Goal: Task Accomplishment & Management: Manage account settings

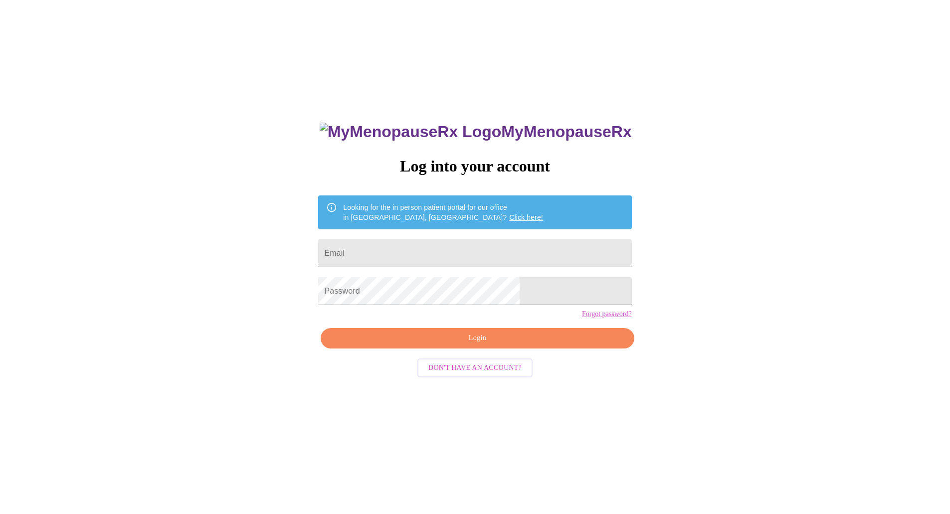
click at [454, 250] on input "Email" at bounding box center [474, 253] width 313 height 28
type input "kimdfarris@gmail.com"
click at [469, 344] on span "Login" at bounding box center [477, 338] width 290 height 12
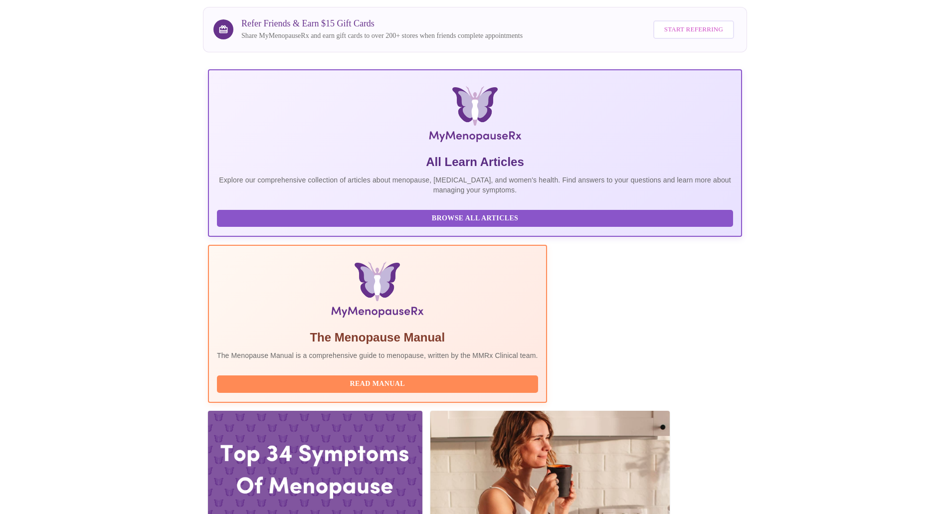
scroll to position [150, 0]
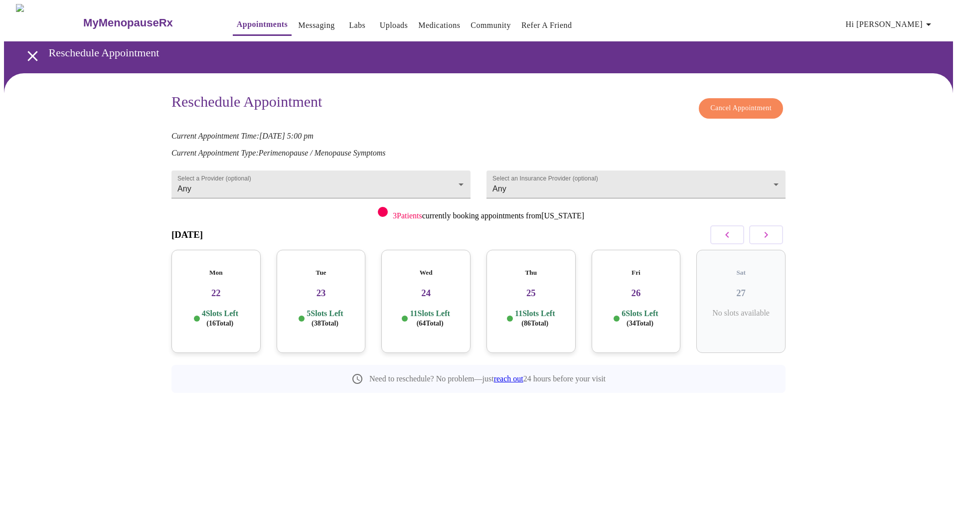
click at [776, 234] on button "button" at bounding box center [766, 234] width 34 height 19
click at [643, 293] on div "Wed 01 12 Slots Left ( 92 Total)" at bounding box center [636, 301] width 89 height 103
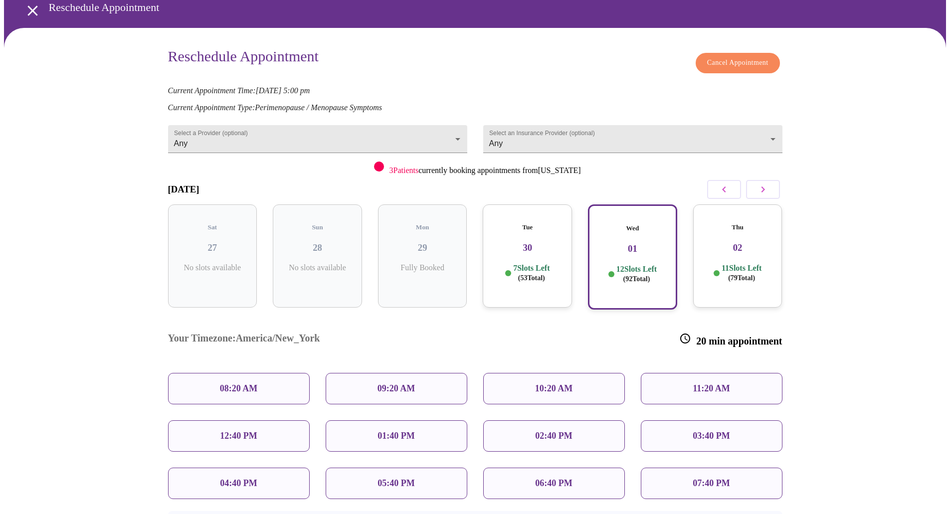
scroll to position [88, 0]
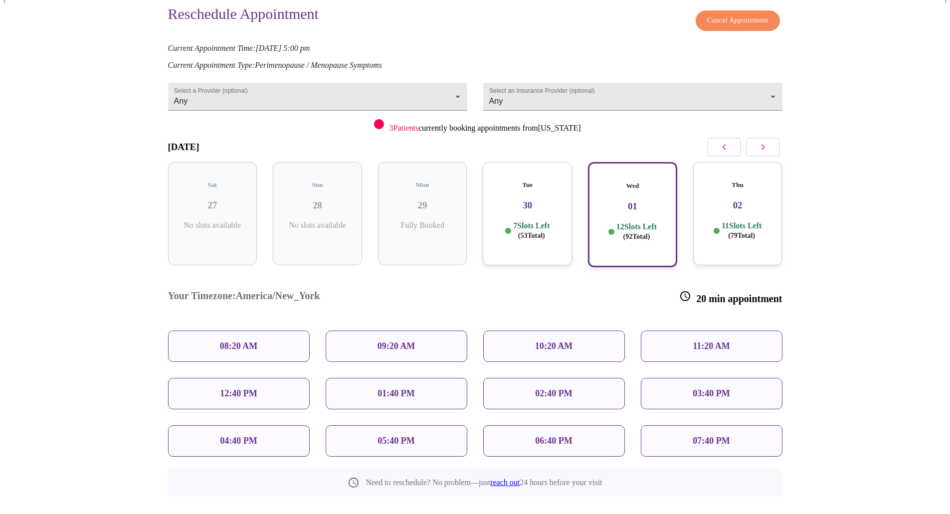
click at [730, 200] on h3 "02" at bounding box center [737, 205] width 73 height 11
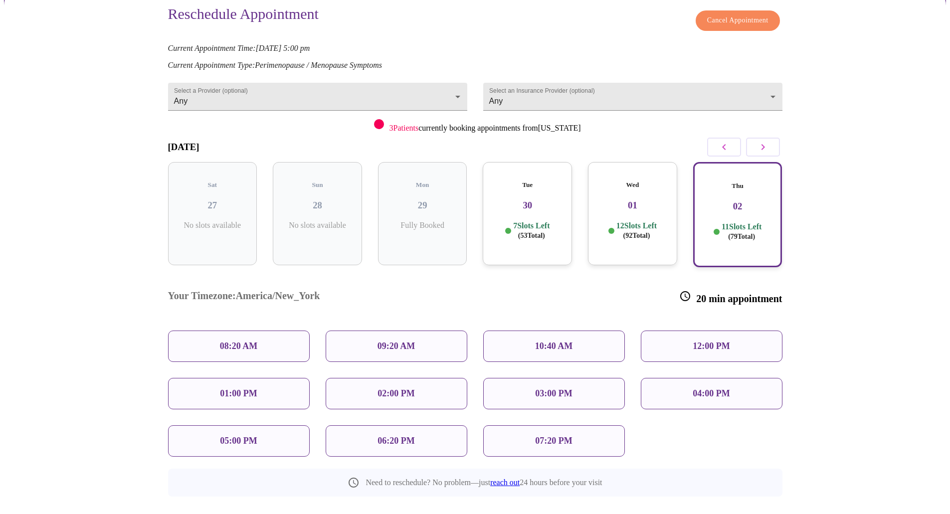
click at [640, 201] on div "Wed 01 12 Slots Left ( 92 Total)" at bounding box center [632, 213] width 89 height 103
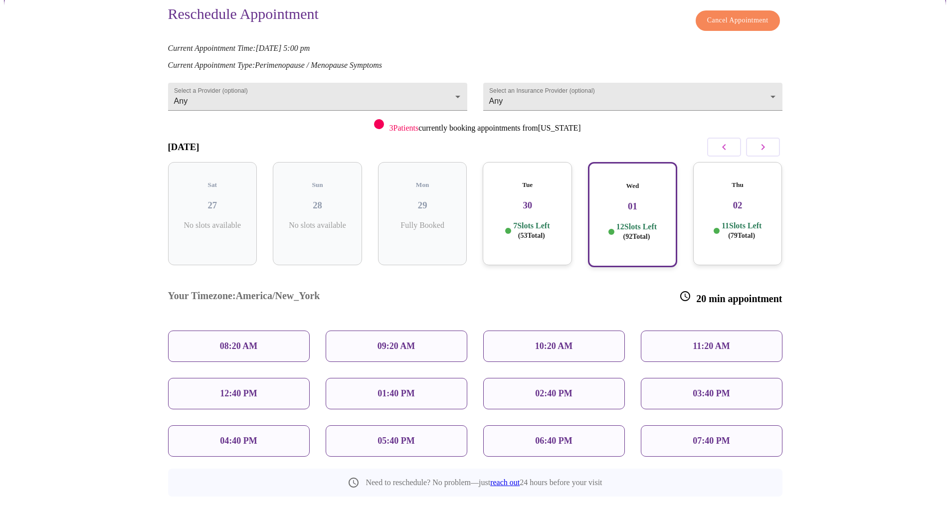
click at [702, 388] on p "03:40 PM" at bounding box center [710, 393] width 37 height 10
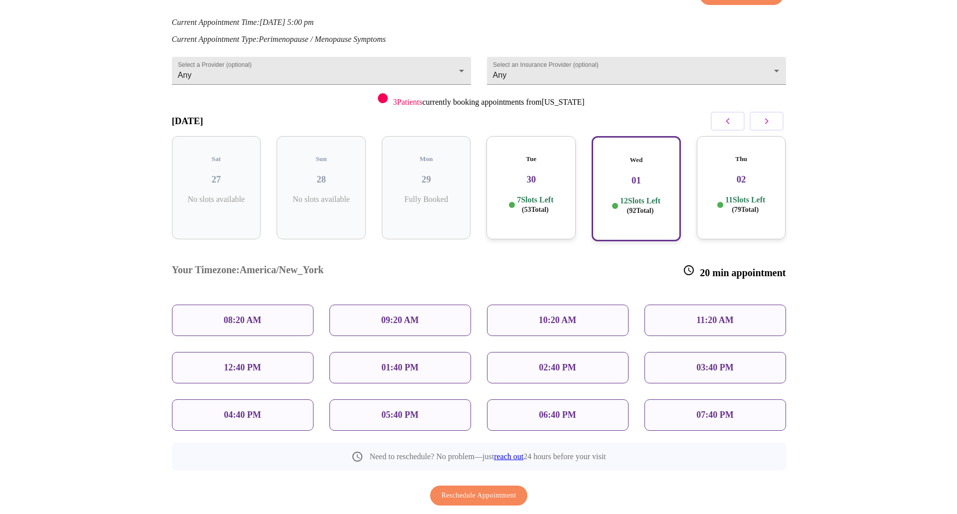
scroll to position [128, 0]
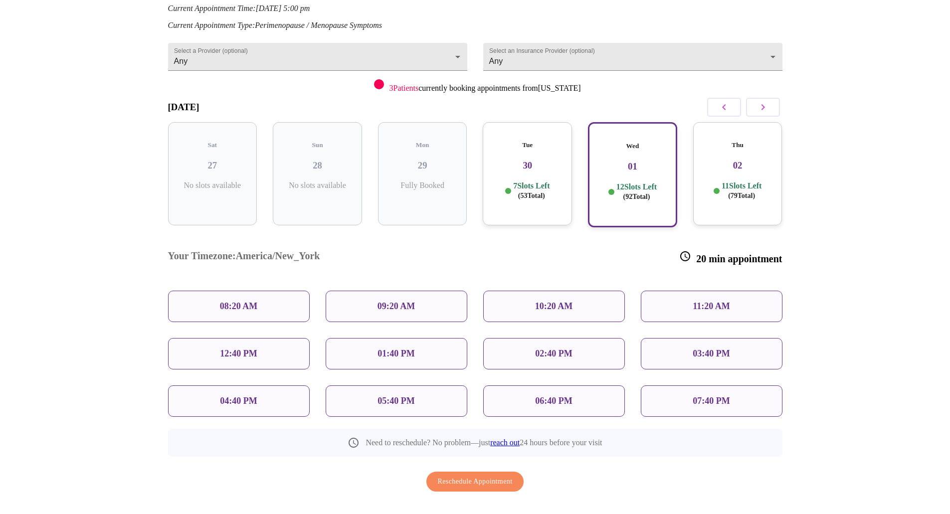
click at [478, 472] on button "Reschedule Appointment" at bounding box center [475, 482] width 98 height 20
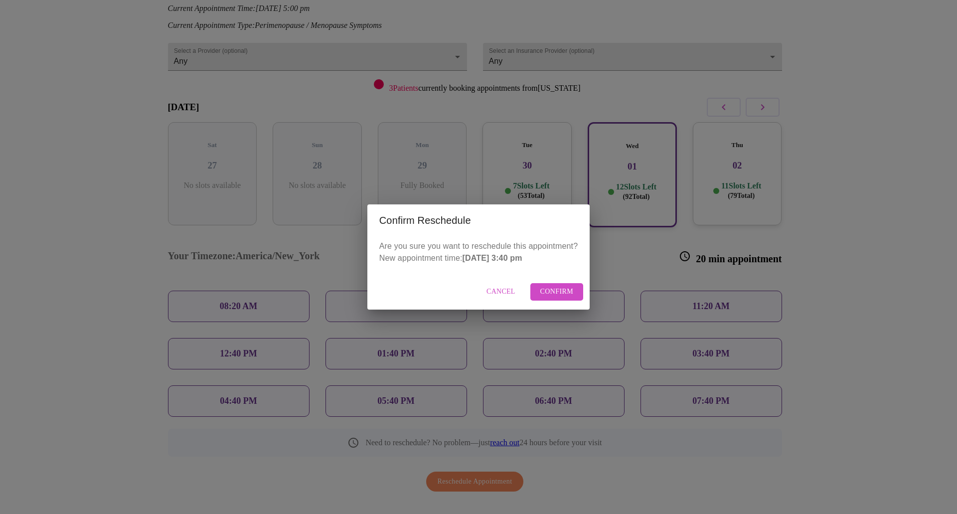
click at [559, 290] on span "Confirm" at bounding box center [556, 292] width 33 height 12
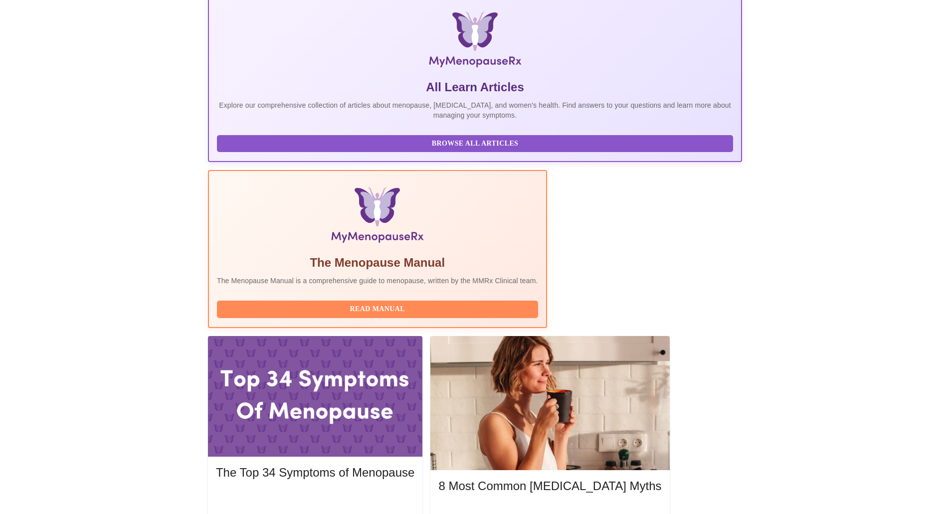
scroll to position [150, 0]
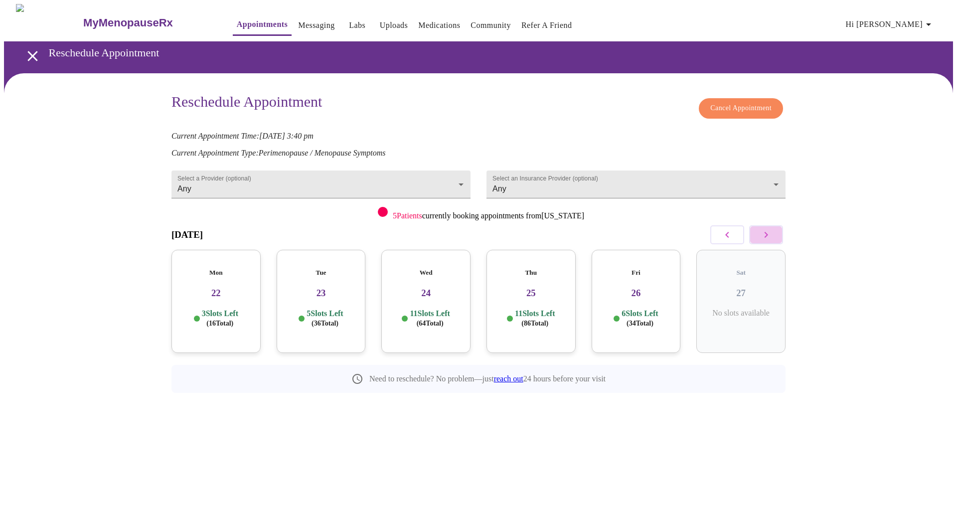
click at [760, 233] on button "button" at bounding box center [766, 234] width 34 height 19
click at [730, 236] on icon "button" at bounding box center [727, 235] width 12 height 12
click at [760, 238] on icon "button" at bounding box center [766, 235] width 12 height 12
click at [743, 404] on div "Reschedule Appointment Cancel Appointment Current Appointment Time: Oct 1, 2025…" at bounding box center [478, 255] width 949 height 364
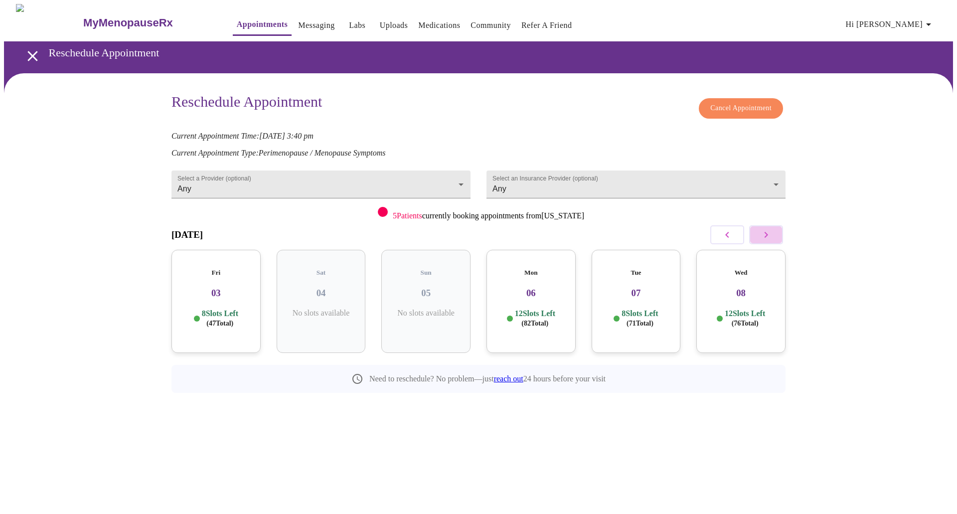
click at [766, 235] on icon "button" at bounding box center [766, 235] width 3 height 6
click at [217, 288] on h3 "09" at bounding box center [215, 293] width 73 height 11
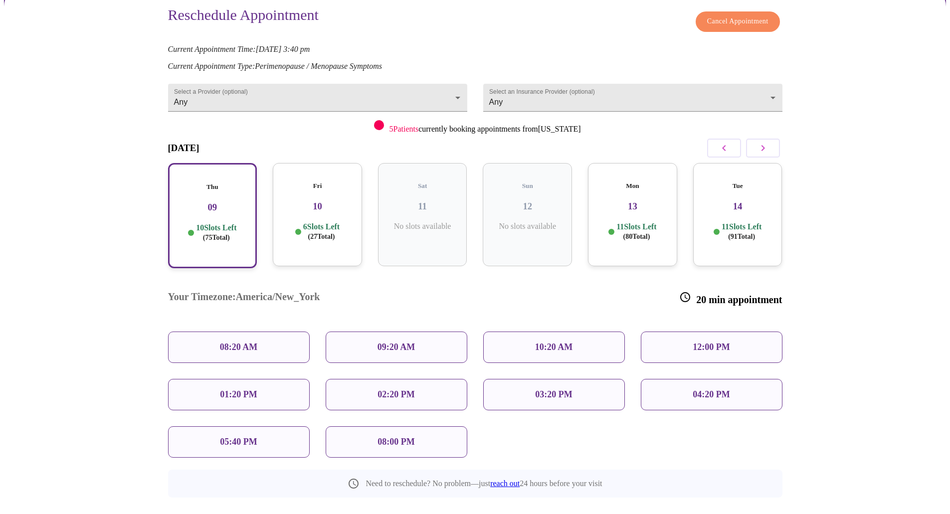
scroll to position [88, 0]
click at [697, 388] on p "04:20 PM" at bounding box center [710, 393] width 37 height 10
click at [707, 388] on p "04:20 PM" at bounding box center [710, 393] width 37 height 10
click at [712, 388] on p "04:20 PM" at bounding box center [710, 393] width 37 height 10
click at [698, 388] on p "04:20 PM" at bounding box center [710, 393] width 37 height 10
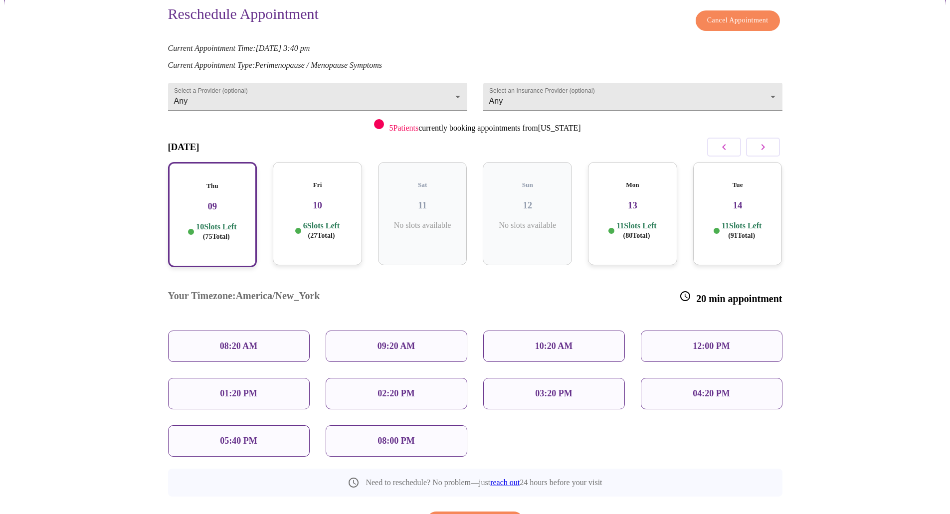
click at [574, 330] on div "10:20 AM" at bounding box center [554, 345] width 142 height 31
click at [700, 388] on p "04:20 PM" at bounding box center [710, 393] width 37 height 10
click at [210, 222] on p "10 Slots Left ( 75 Total)" at bounding box center [216, 231] width 40 height 19
click at [677, 378] on div "04:20 PM" at bounding box center [711, 393] width 142 height 31
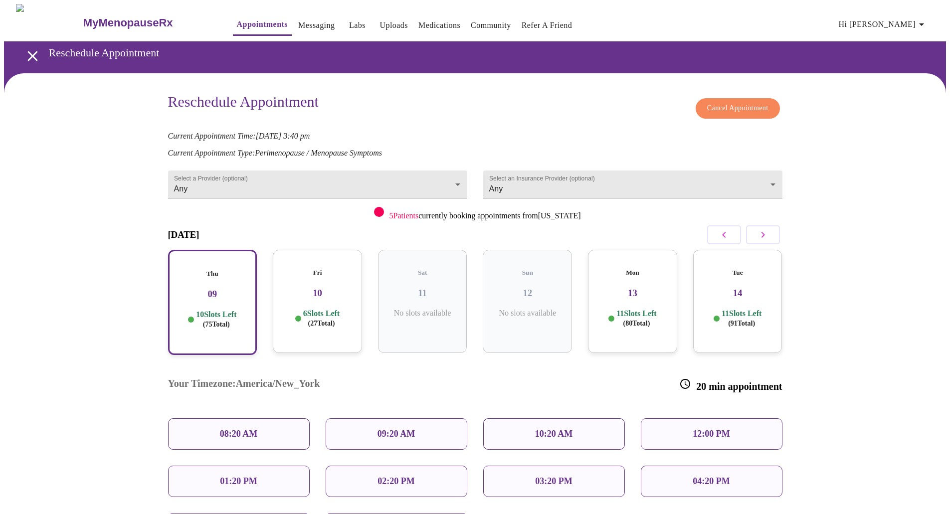
scroll to position [128, 0]
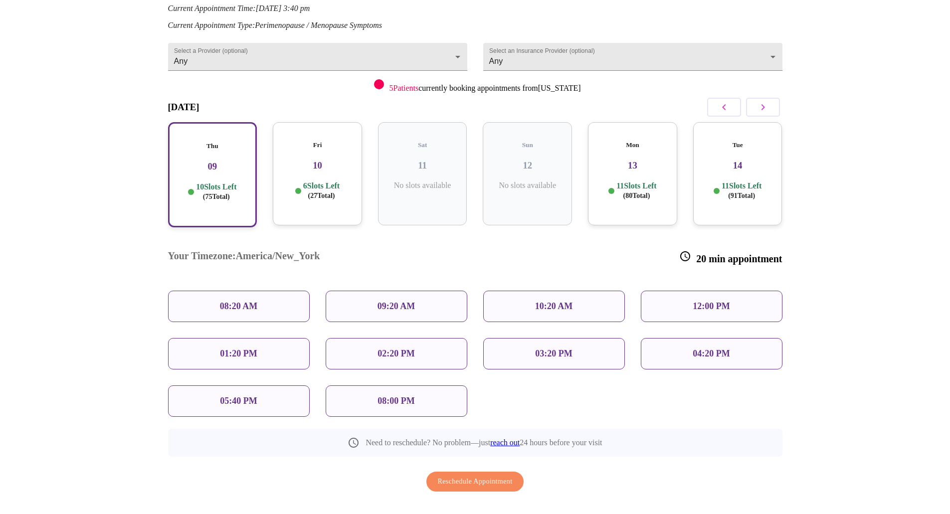
click at [388, 396] on p "08:00 PM" at bounding box center [395, 401] width 37 height 10
click at [695, 348] on p "04:20 PM" at bounding box center [710, 353] width 37 height 10
click at [291, 181] on div "6 Slots Left ( 27 Total)" at bounding box center [317, 190] width 73 height 19
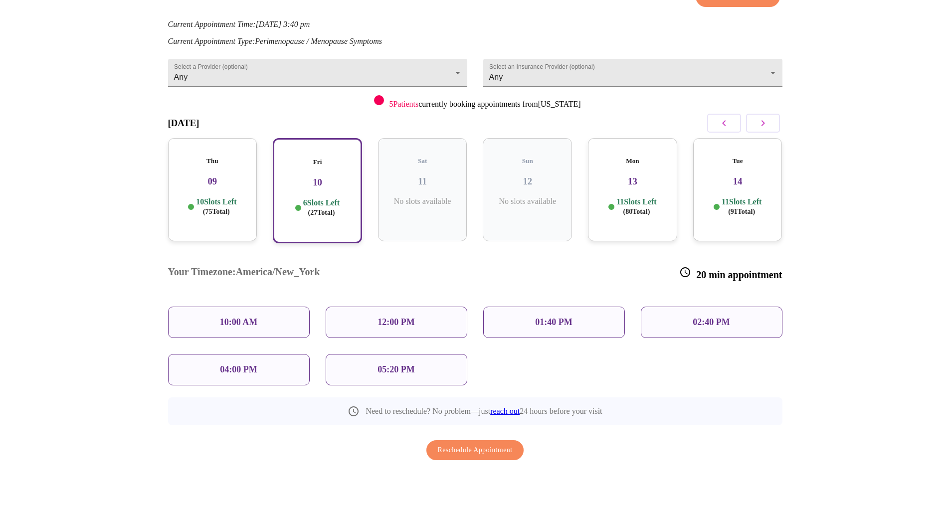
scroll to position [77, 0]
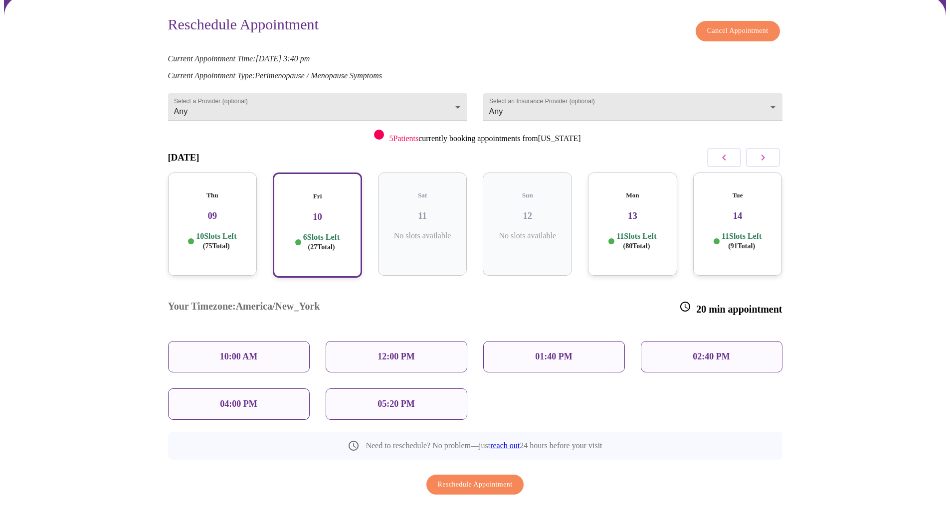
click at [392, 399] on p "05:20 PM" at bounding box center [395, 404] width 37 height 10
click at [214, 231] on p "10 Slots Left ( 75 Total)" at bounding box center [216, 240] width 40 height 19
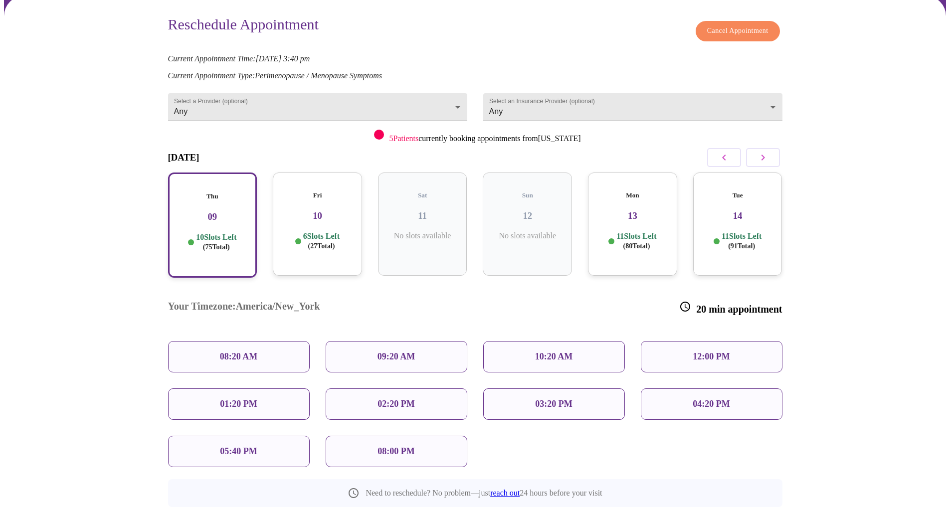
scroll to position [128, 0]
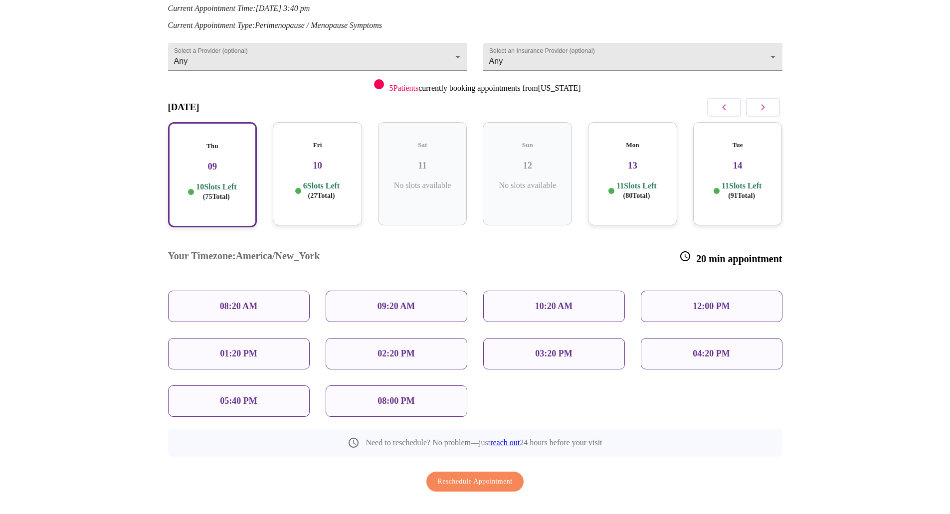
click at [234, 396] on p "05:40 PM" at bounding box center [238, 401] width 37 height 10
click at [248, 348] on p "01:20 PM" at bounding box center [238, 353] width 37 height 10
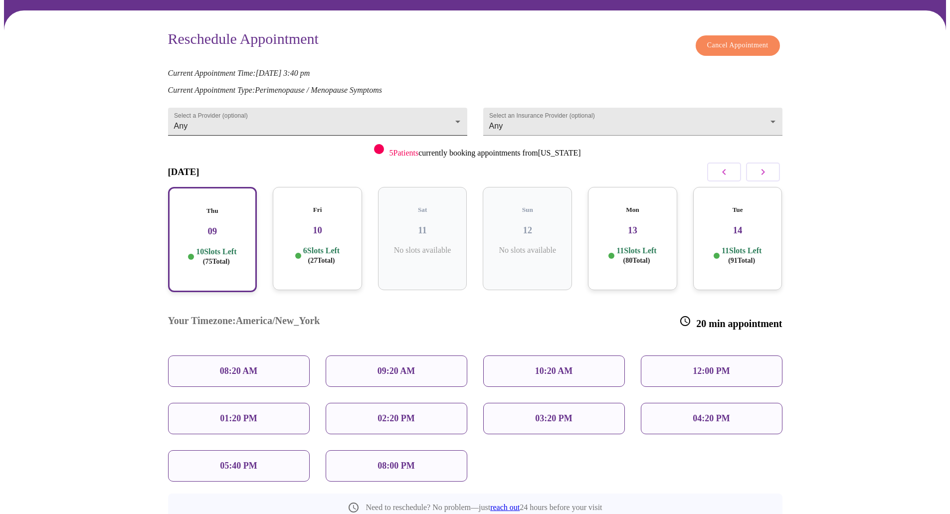
scroll to position [0, 0]
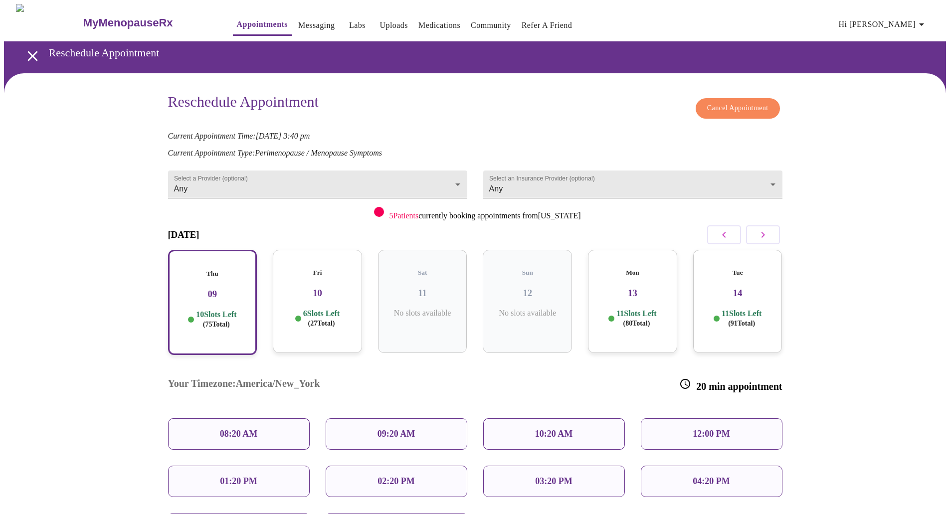
click at [28, 53] on icon "open drawer" at bounding box center [32, 56] width 10 height 10
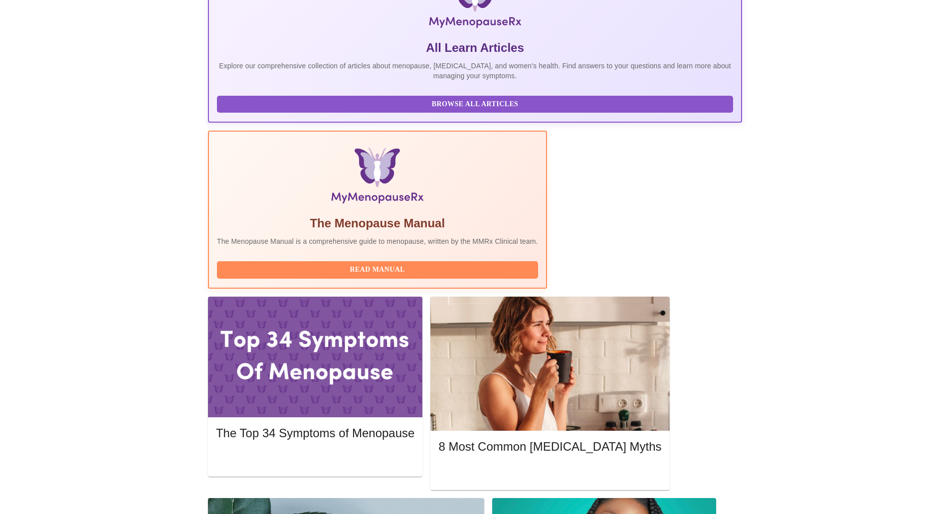
scroll to position [199, 0]
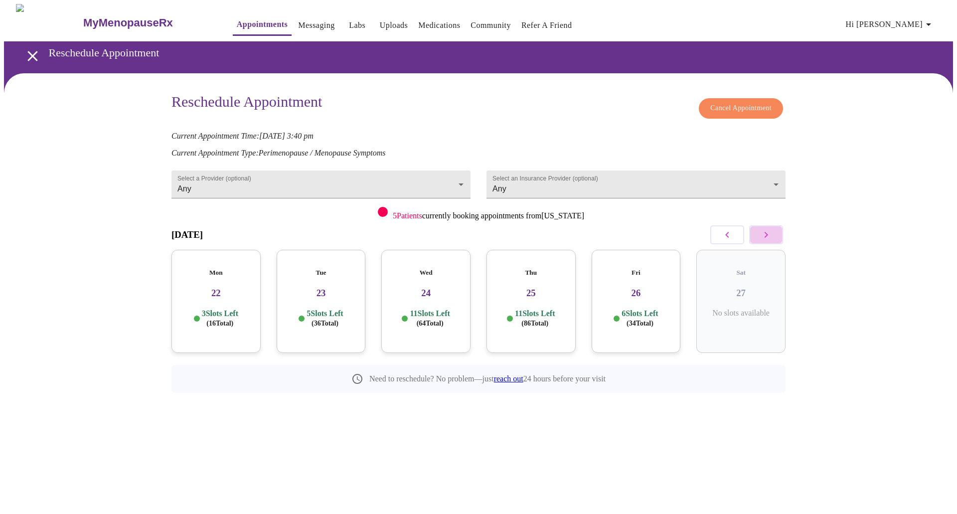
click at [773, 234] on button "button" at bounding box center [766, 234] width 34 height 19
click at [222, 288] on h3 "09" at bounding box center [215, 293] width 73 height 11
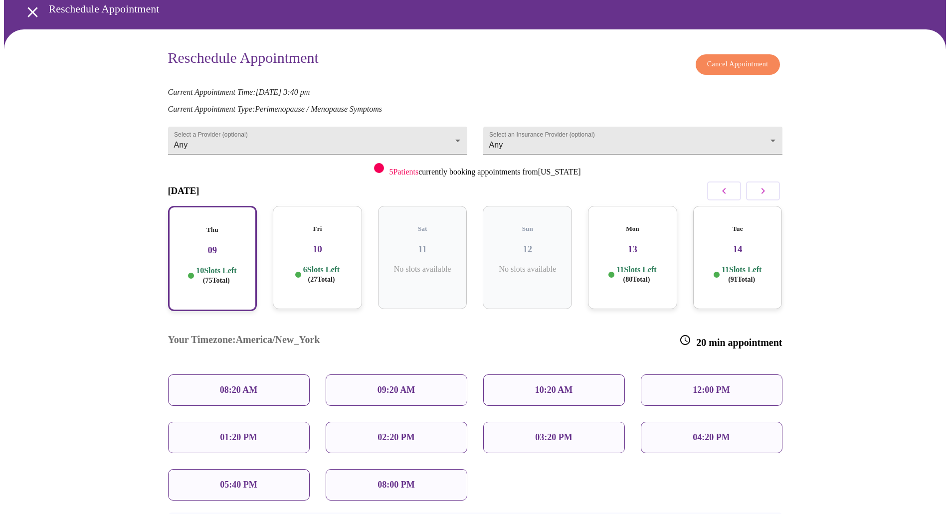
scroll to position [88, 0]
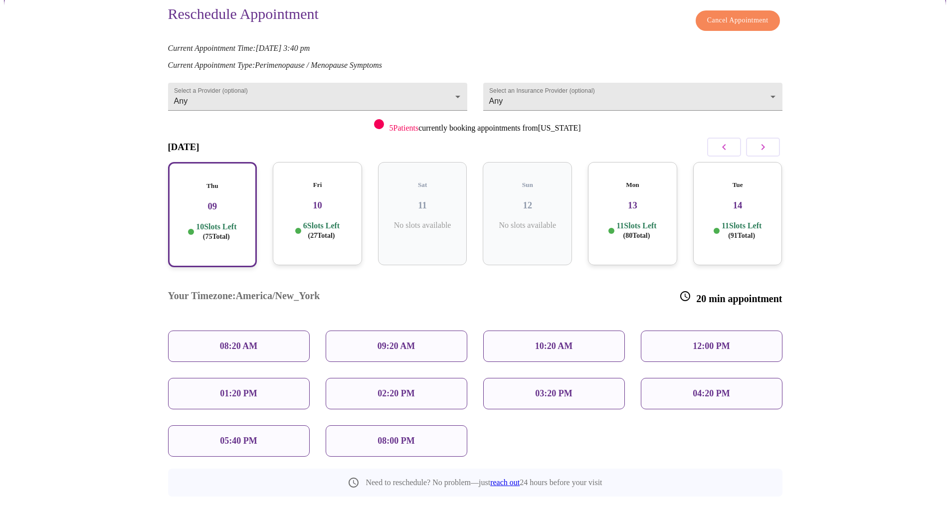
click at [708, 388] on p "04:20 PM" at bounding box center [710, 393] width 37 height 10
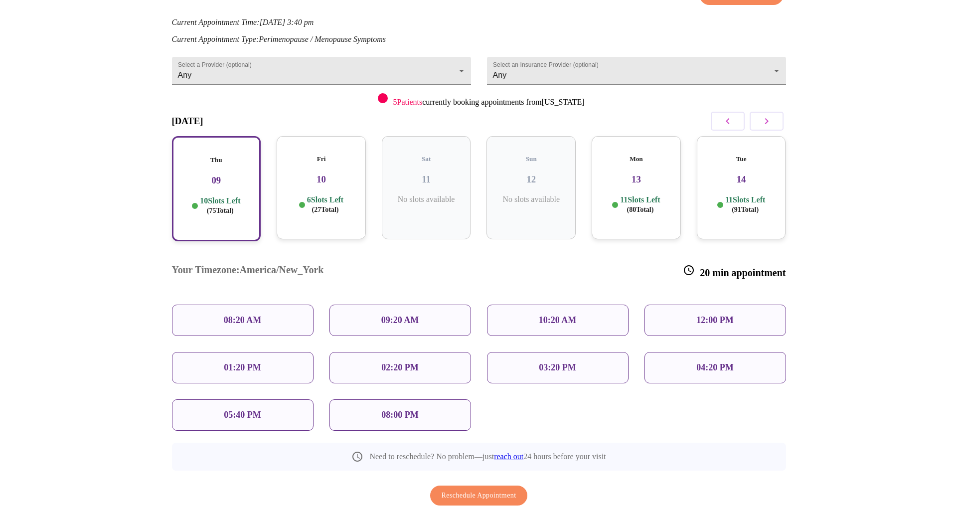
scroll to position [128, 0]
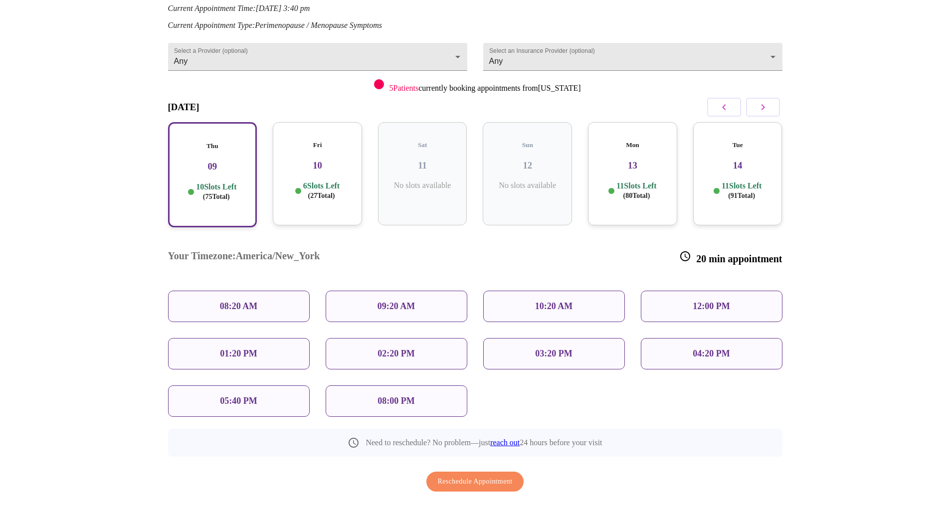
click at [475, 476] on span "Reschedule Appointment" at bounding box center [475, 482] width 75 height 12
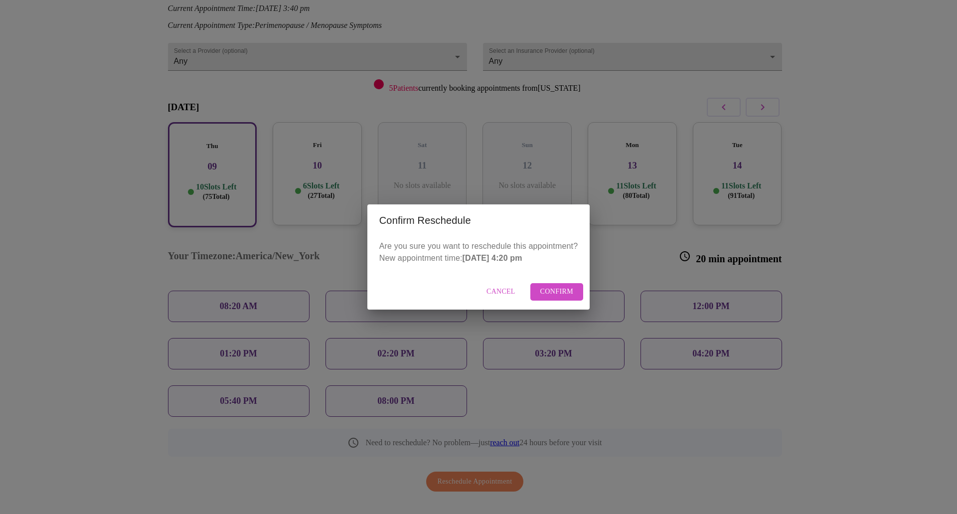
click at [550, 295] on span "Confirm" at bounding box center [556, 292] width 33 height 12
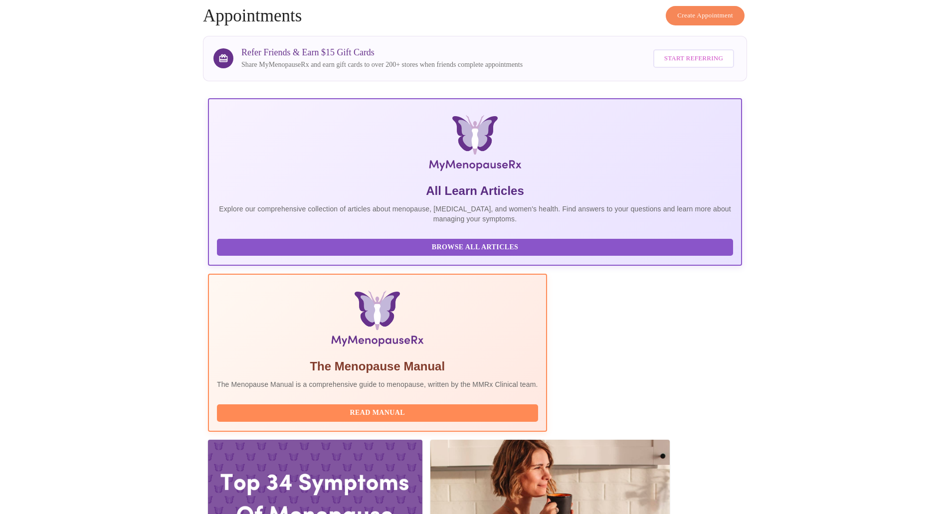
scroll to position [100, 0]
